Goal: Navigation & Orientation: Find specific page/section

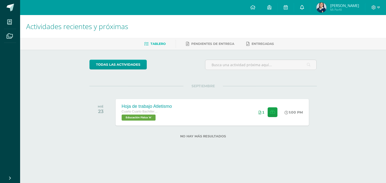
click at [304, 8] on icon at bounding box center [302, 7] width 4 height 5
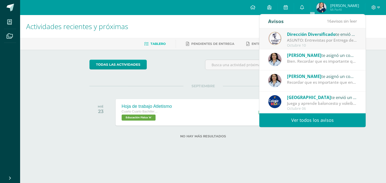
click at [278, 59] on img at bounding box center [274, 59] width 13 height 13
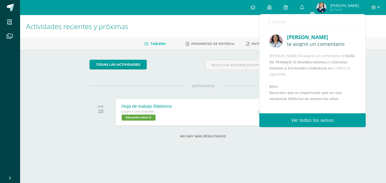
scroll to position [12, 0]
click at [326, 7] on img at bounding box center [321, 8] width 10 height 10
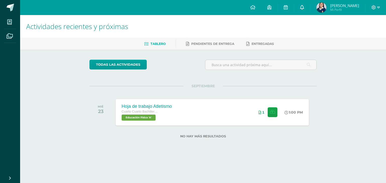
click at [310, 5] on link at bounding box center [302, 7] width 16 height 15
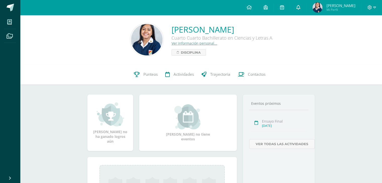
click at [300, 8] on icon at bounding box center [298, 7] width 4 height 5
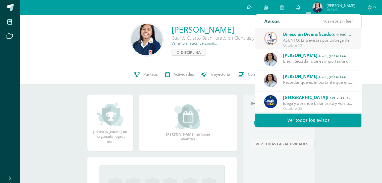
click at [292, 81] on div "Recordar que es importante que en una secuencia histórica se anoten los años." at bounding box center [318, 83] width 70 height 6
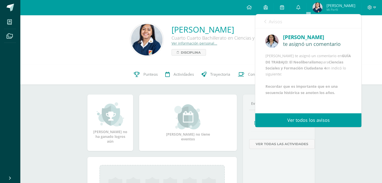
drag, startPoint x: 354, startPoint y: 68, endPoint x: 356, endPoint y: 91, distance: 23.2
click at [356, 91] on div "Nora Bravo te asignó un comentario Nora Bravo te asignó un comentario en GUÍA D…" at bounding box center [308, 64] width 106 height 73
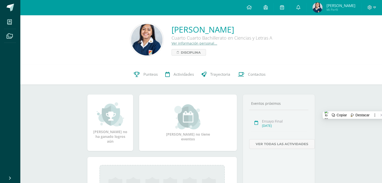
click at [243, 93] on div "Sara María no ha ganado logros aún Sara María no tiene eventos Aquí aparecerán …" at bounding box center [200, 166] width 247 height 163
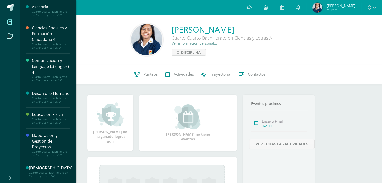
click at [11, 21] on icon at bounding box center [9, 22] width 5 height 5
